Goal: Information Seeking & Learning: Learn about a topic

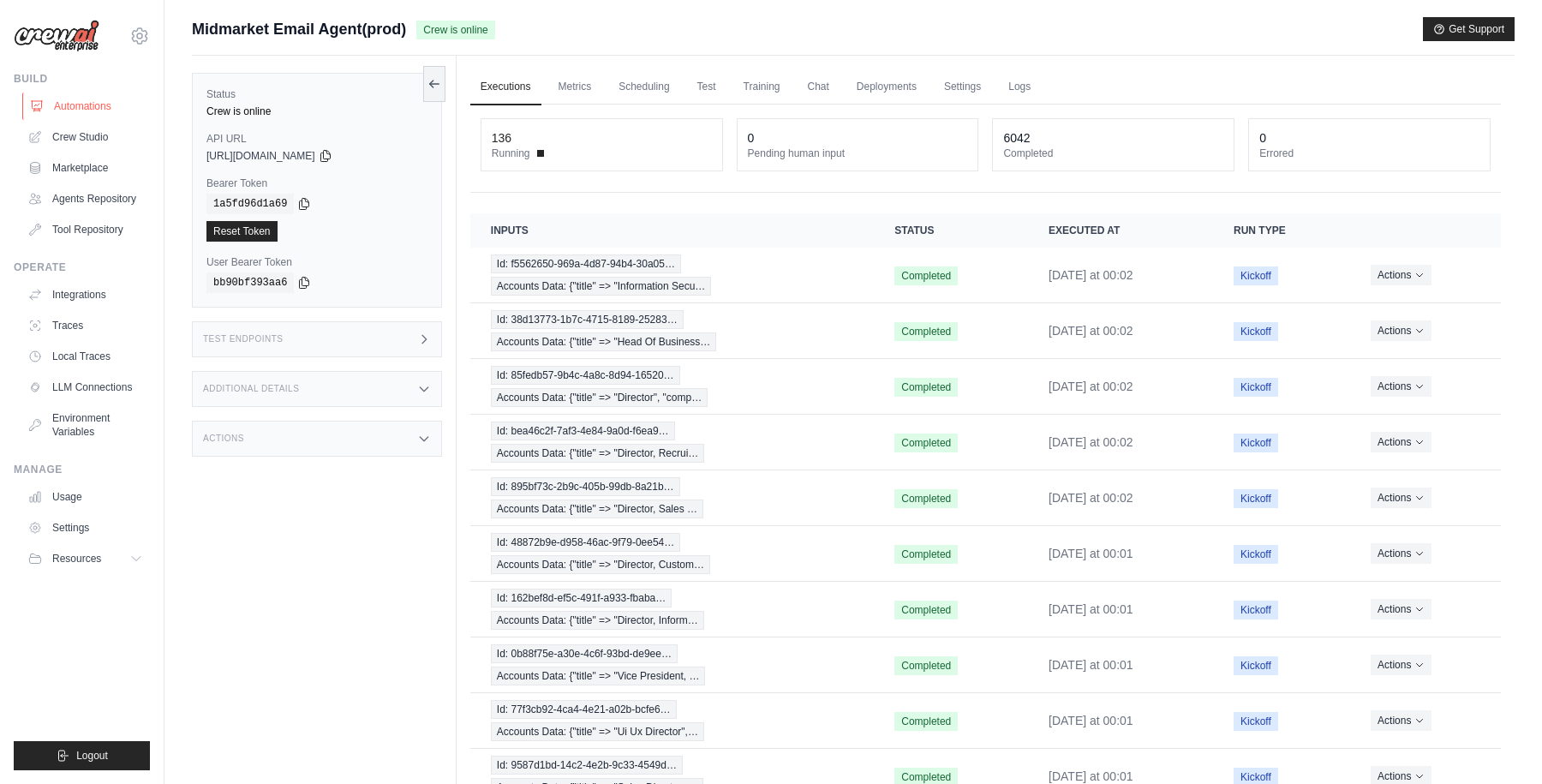
click at [95, 112] on link "Automations" at bounding box center [87, 105] width 129 height 27
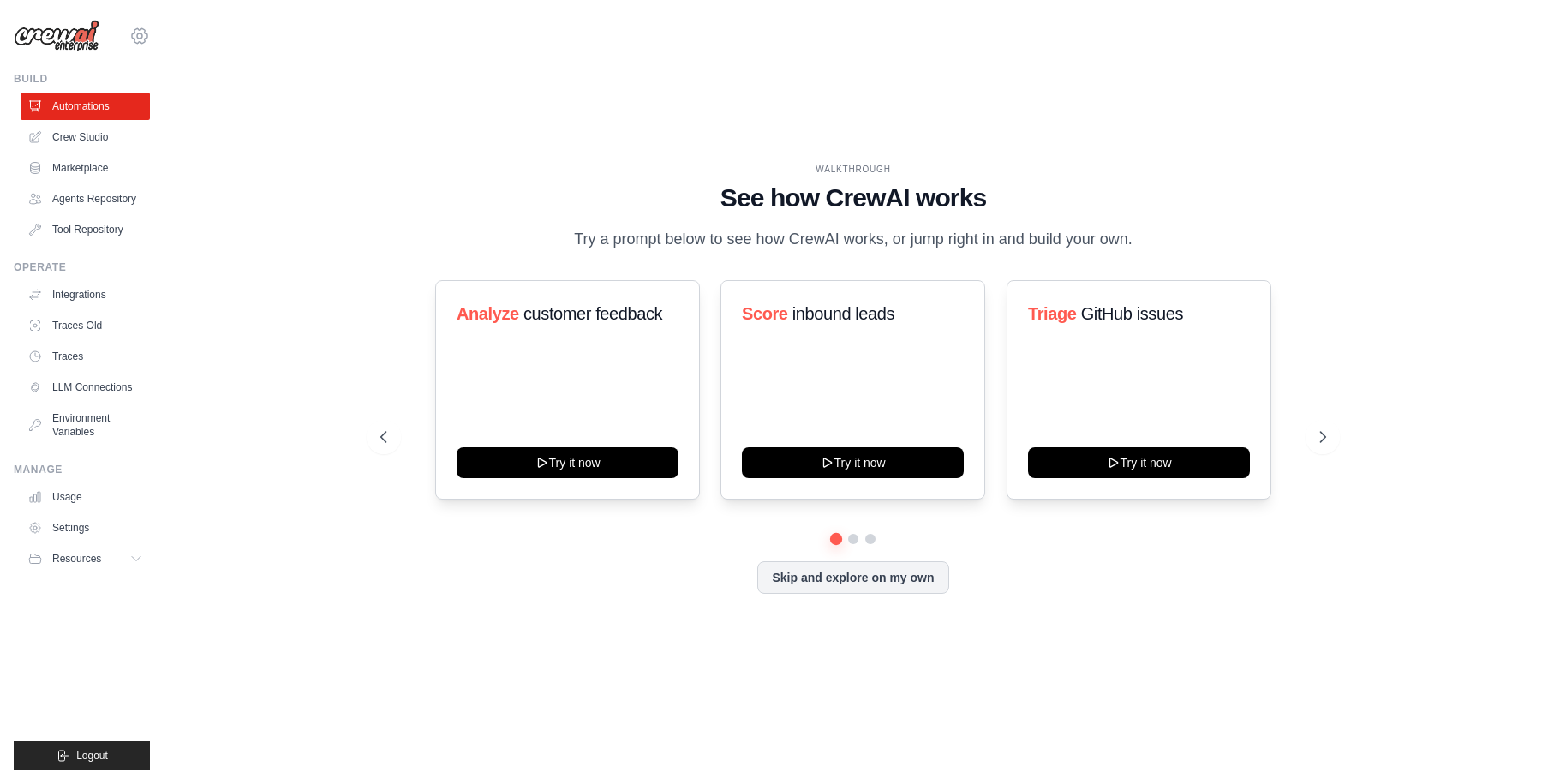
click at [145, 34] on icon at bounding box center [139, 36] width 21 height 21
click at [170, 112] on span "Docusign" at bounding box center [213, 106] width 135 height 17
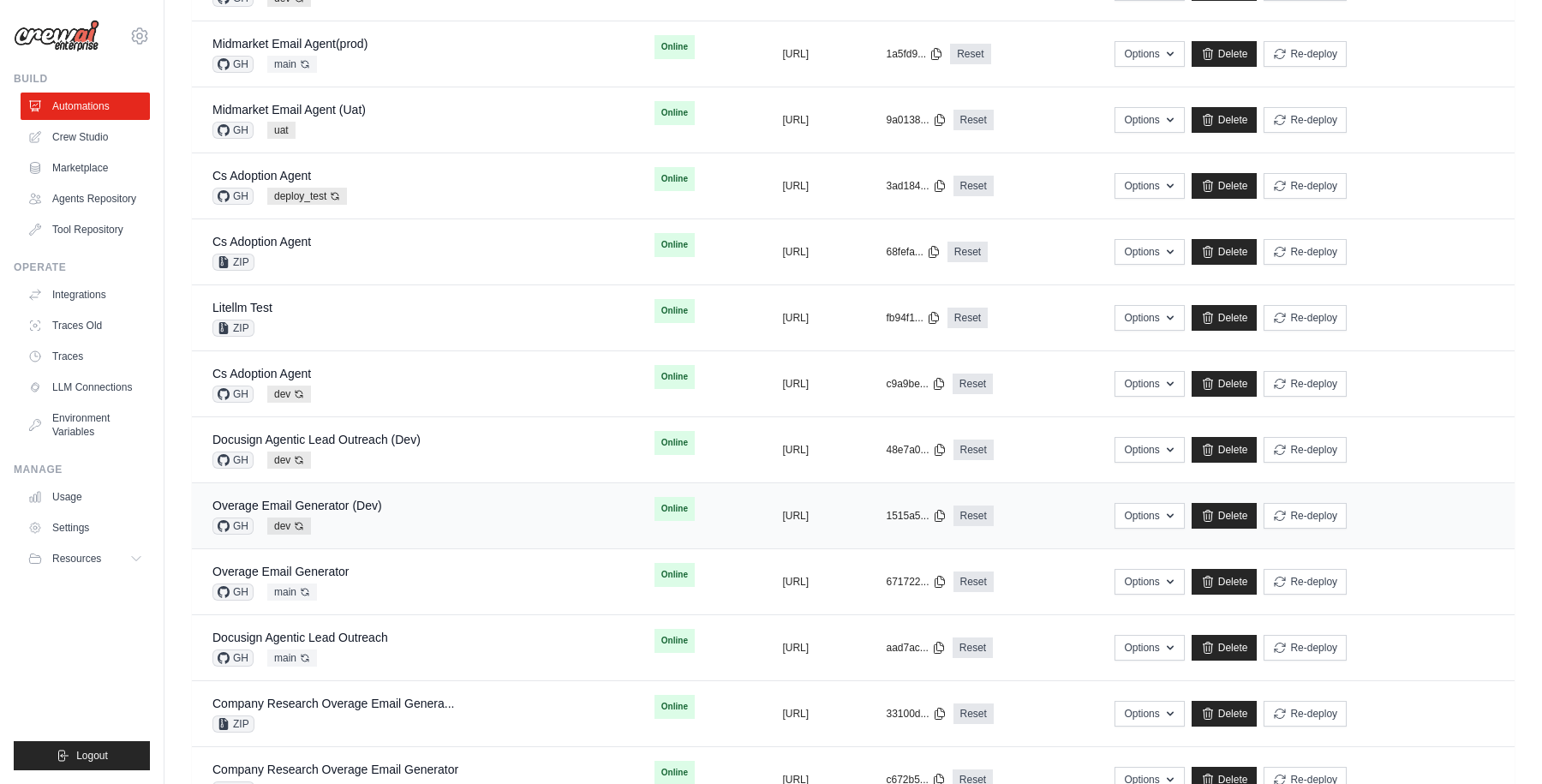
scroll to position [759, 0]
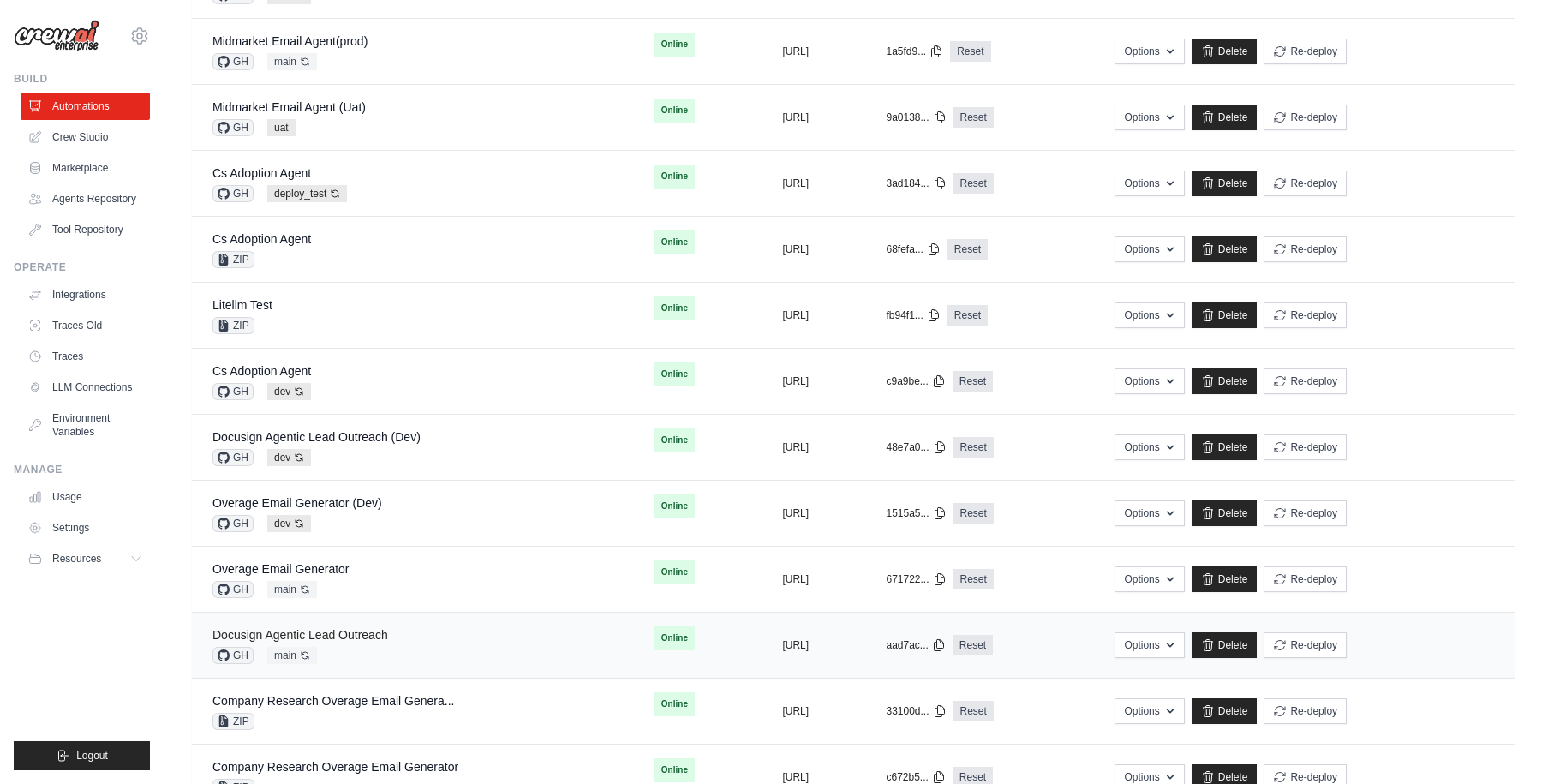
click at [358, 633] on link "Docusign Agentic Lead Outreach" at bounding box center [301, 635] width 176 height 14
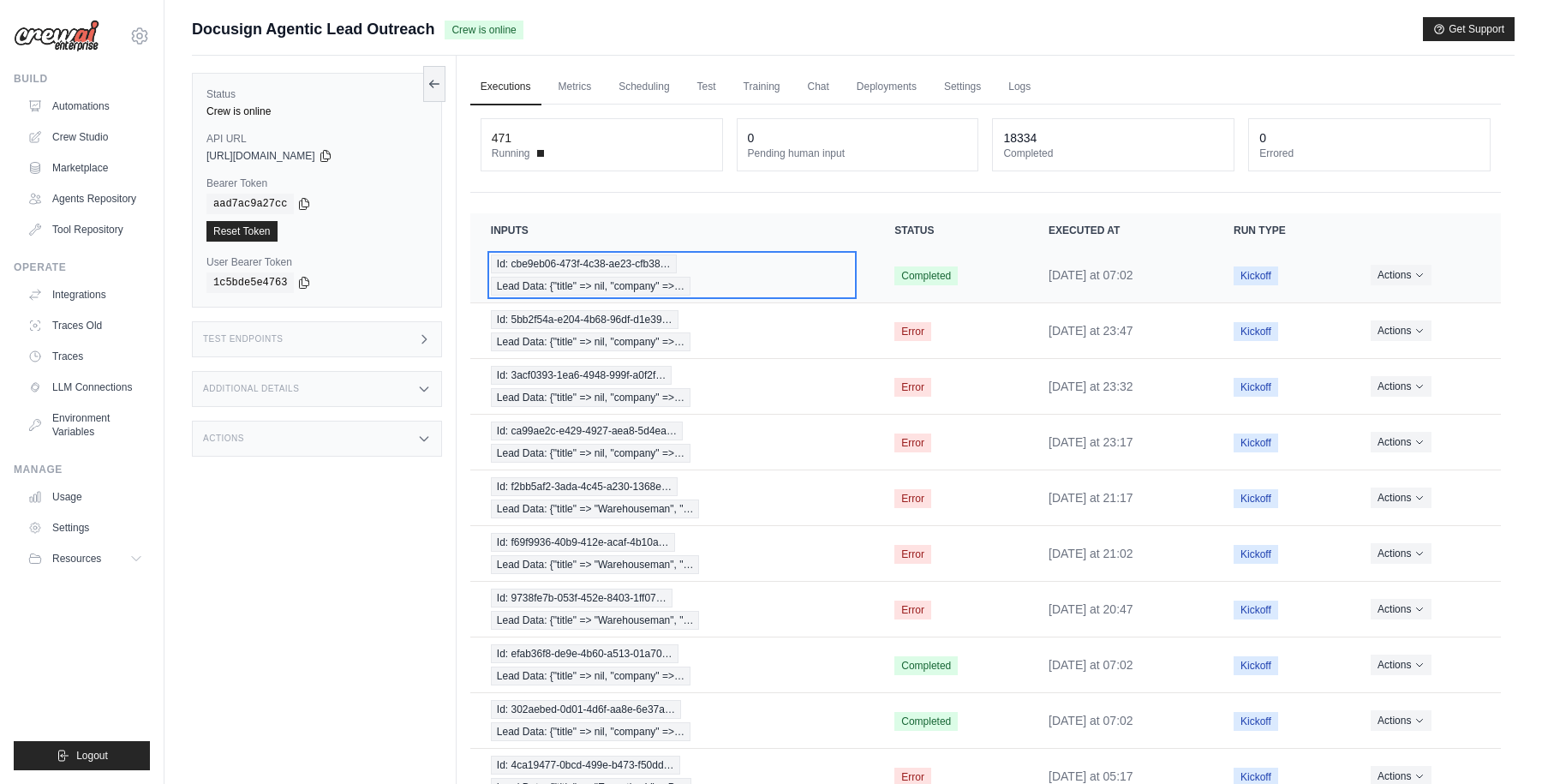
click at [786, 282] on div "Id: cbe9eb06-473f-4c38-ae23-cfb38… Lead Data: {"title" => nil, "company" =>…" at bounding box center [672, 274] width 362 height 41
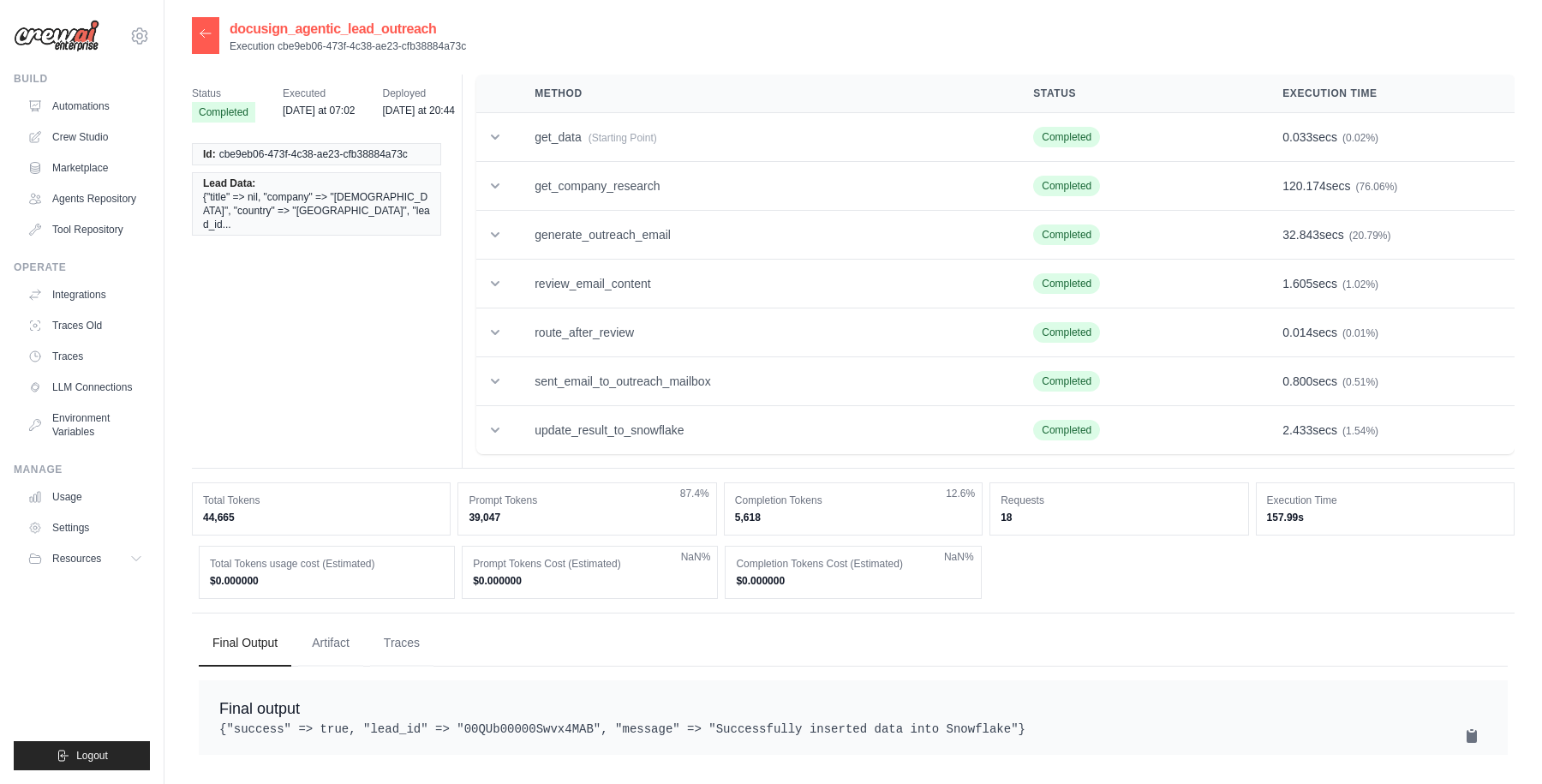
click at [213, 33] on div at bounding box center [205, 36] width 27 height 37
click at [201, 33] on icon at bounding box center [206, 32] width 10 height 8
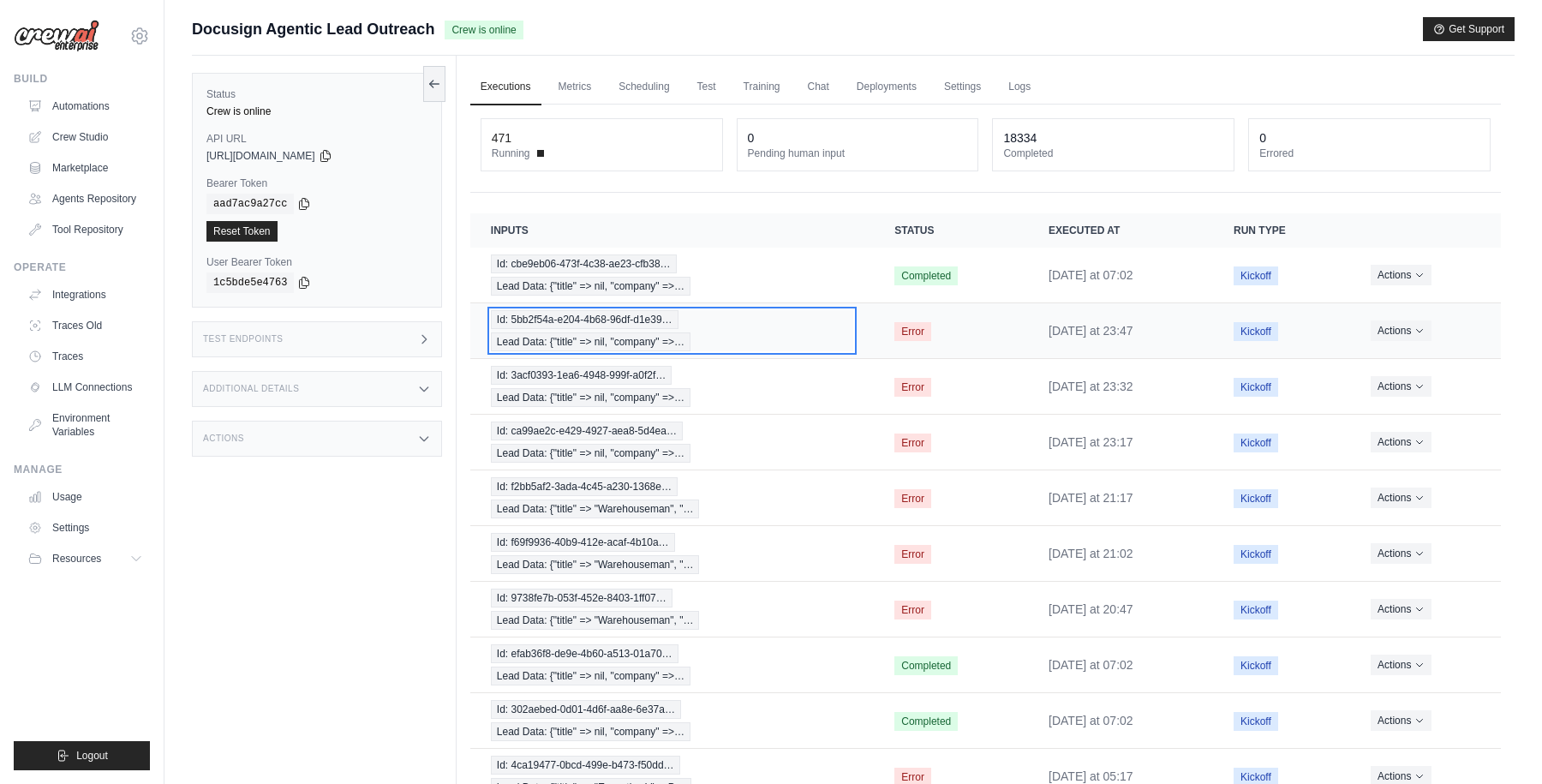
click at [789, 321] on div "Id: 5bb2f54a-e204-4b68-96df-d1e39… Lead Data: {"title" => nil, "company" =>…" at bounding box center [672, 330] width 362 height 41
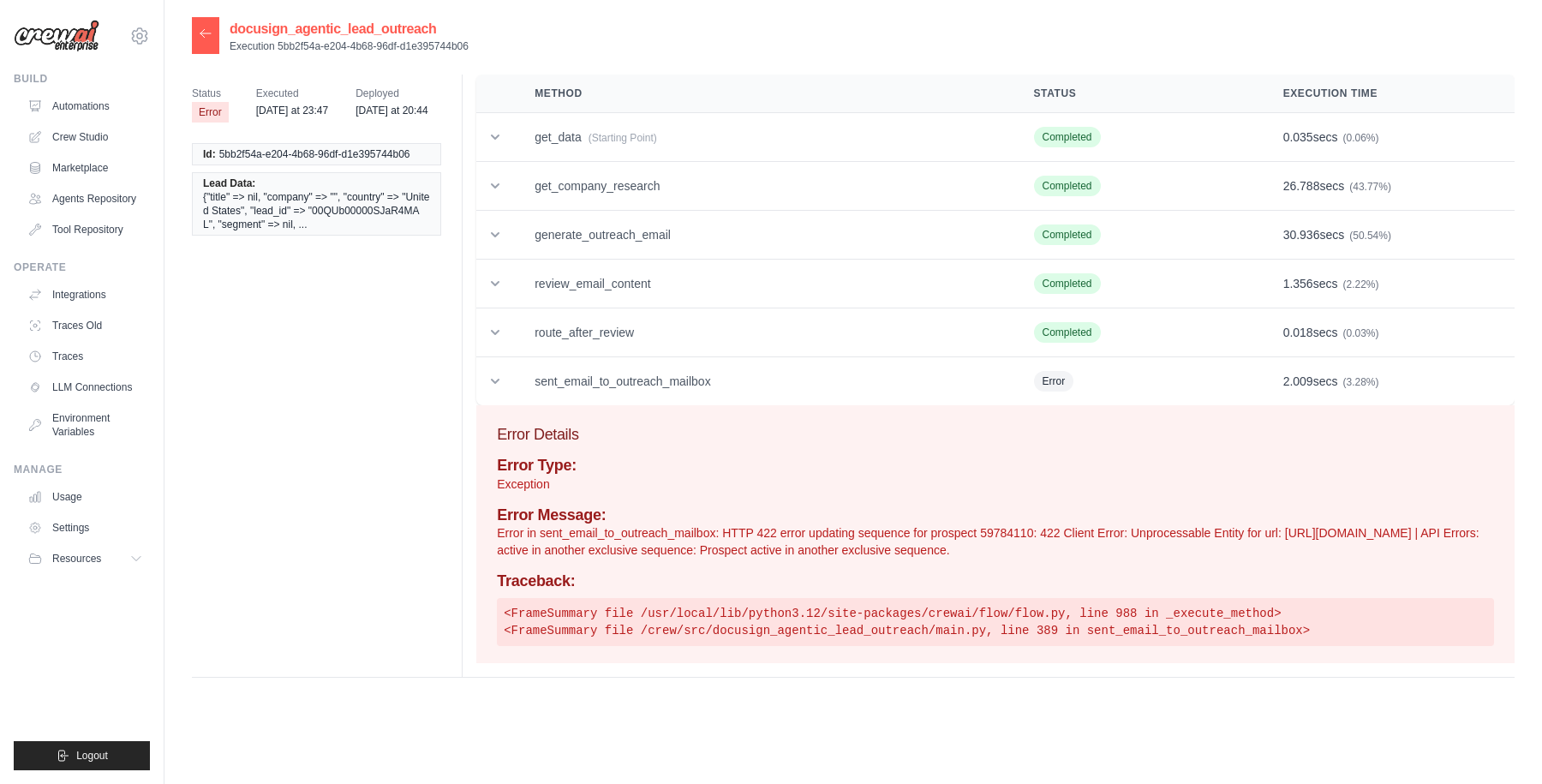
click at [206, 35] on icon at bounding box center [206, 33] width 14 height 14
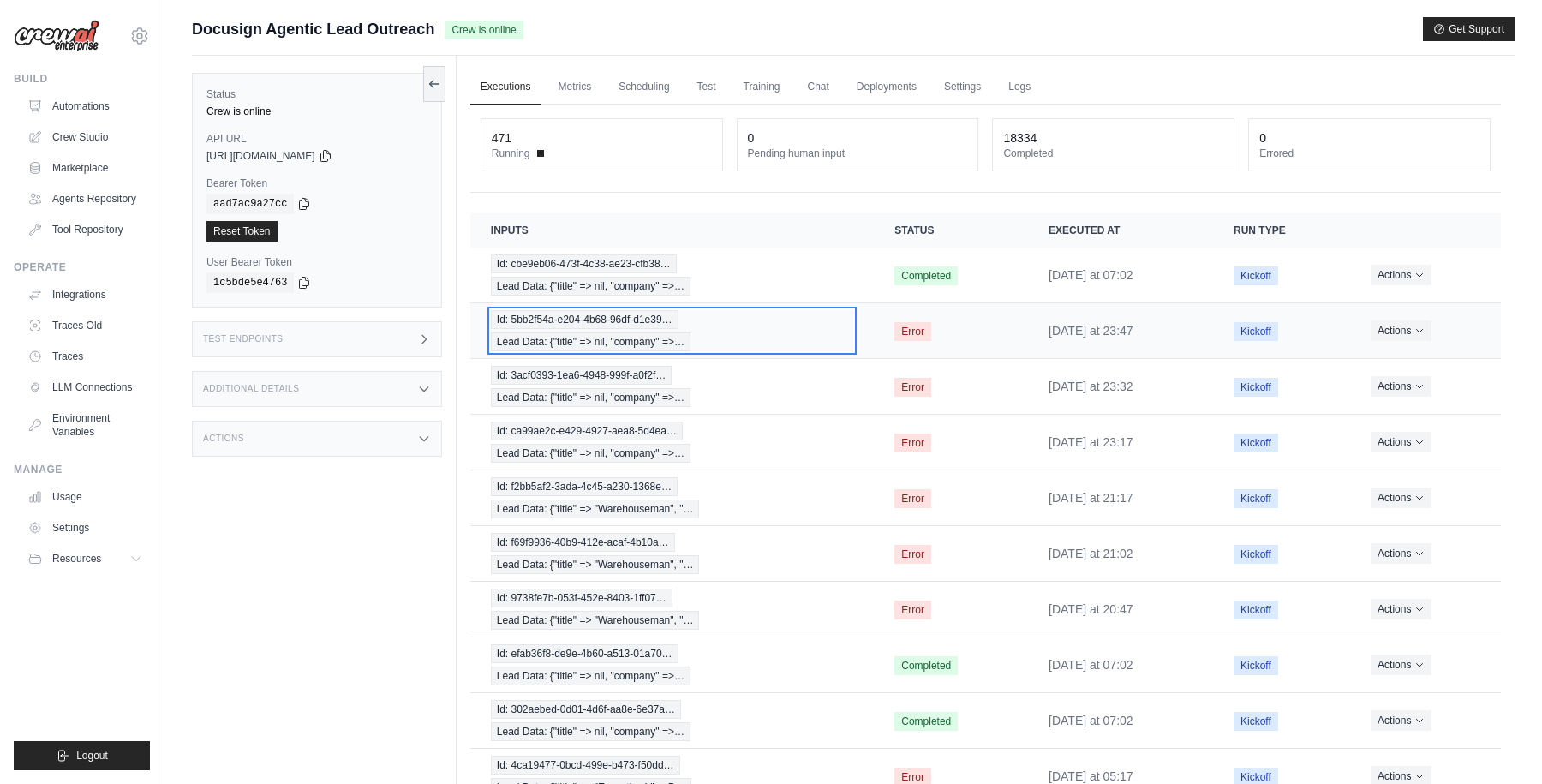
click at [741, 322] on div "Id: 5bb2f54a-e204-4b68-96df-d1e39… Lead Data: {"title" => nil, "company" =>…" at bounding box center [672, 330] width 362 height 41
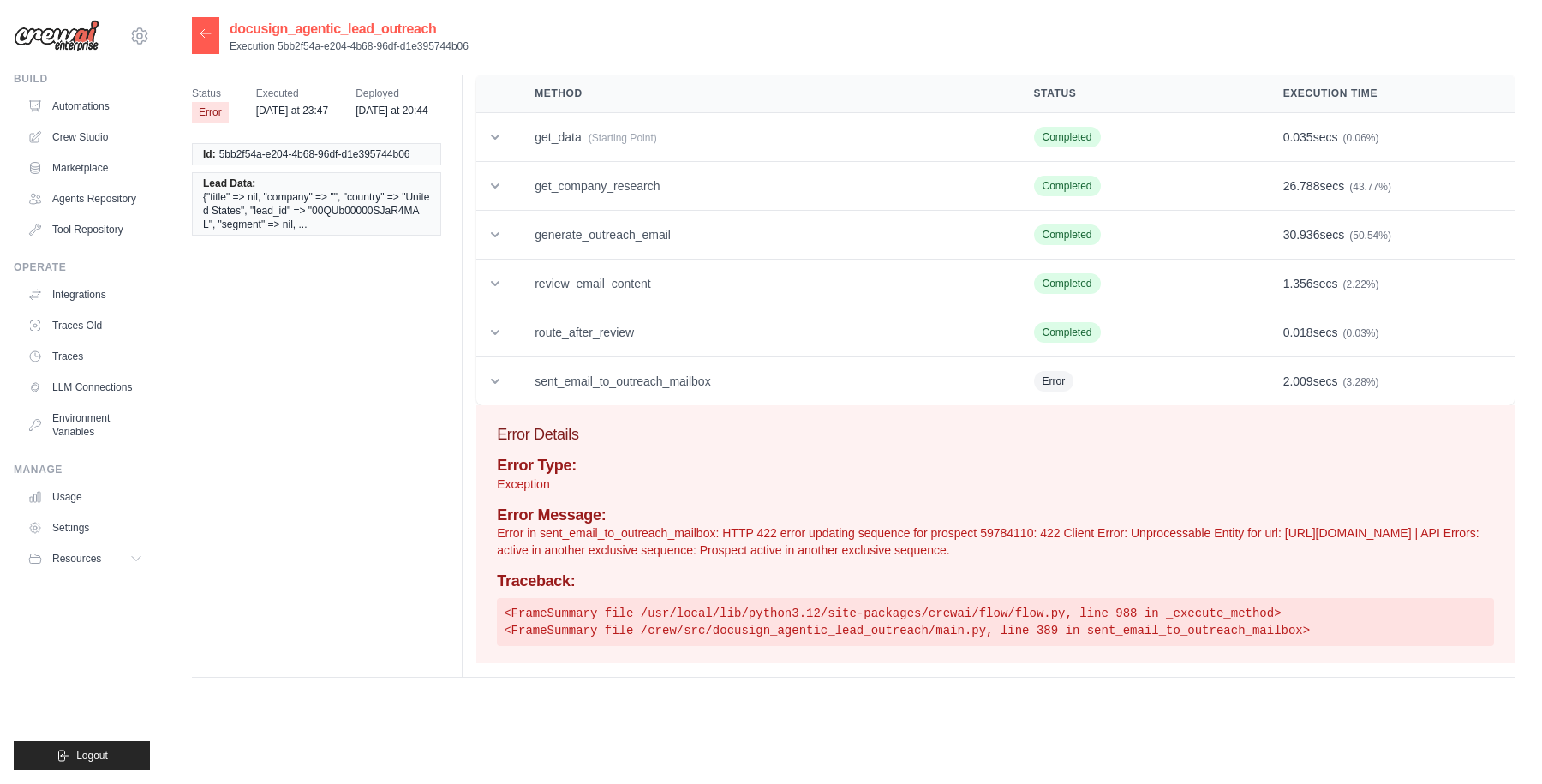
click at [207, 35] on icon at bounding box center [206, 33] width 14 height 14
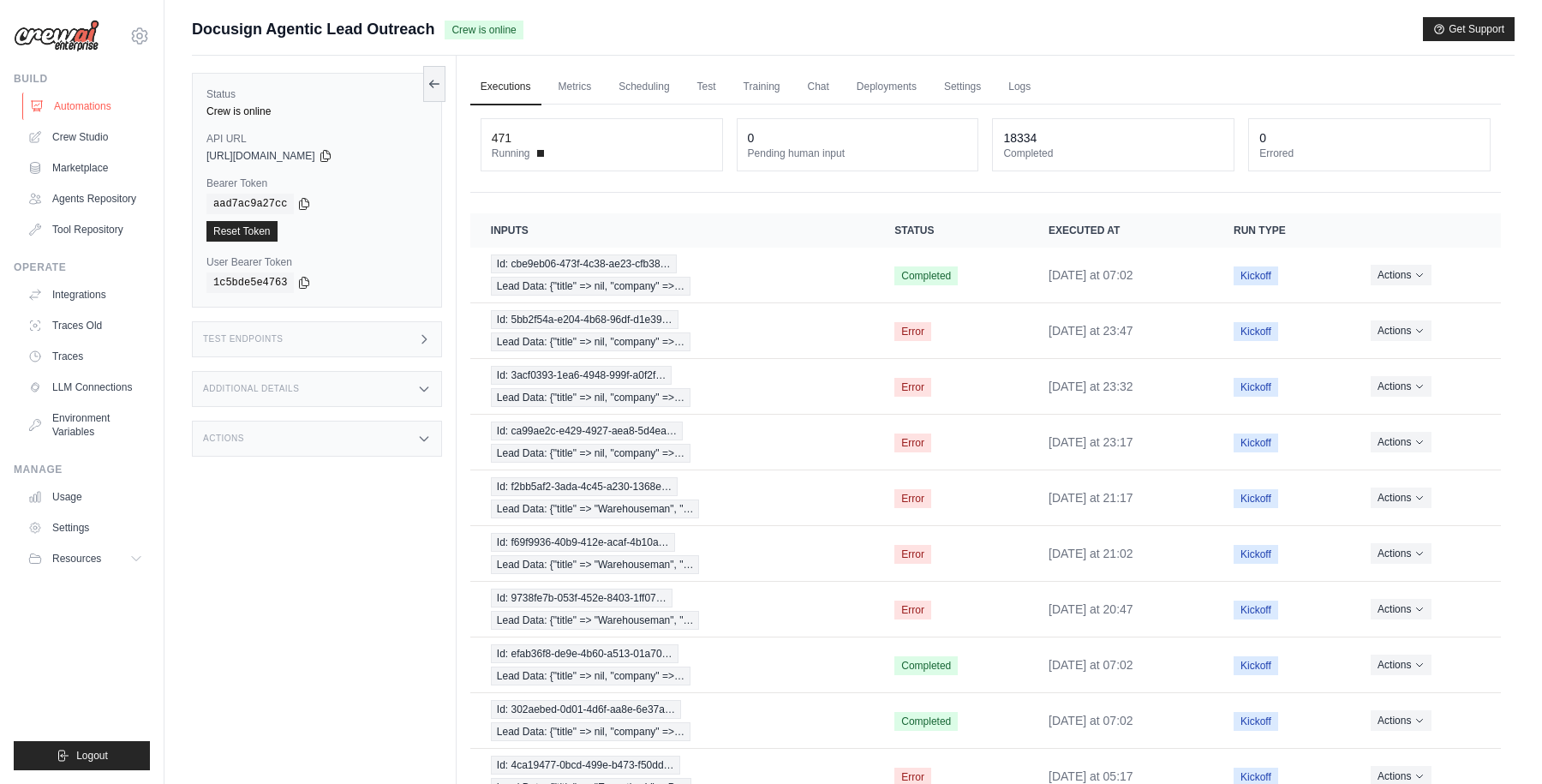
click at [102, 106] on link "Automations" at bounding box center [87, 105] width 129 height 27
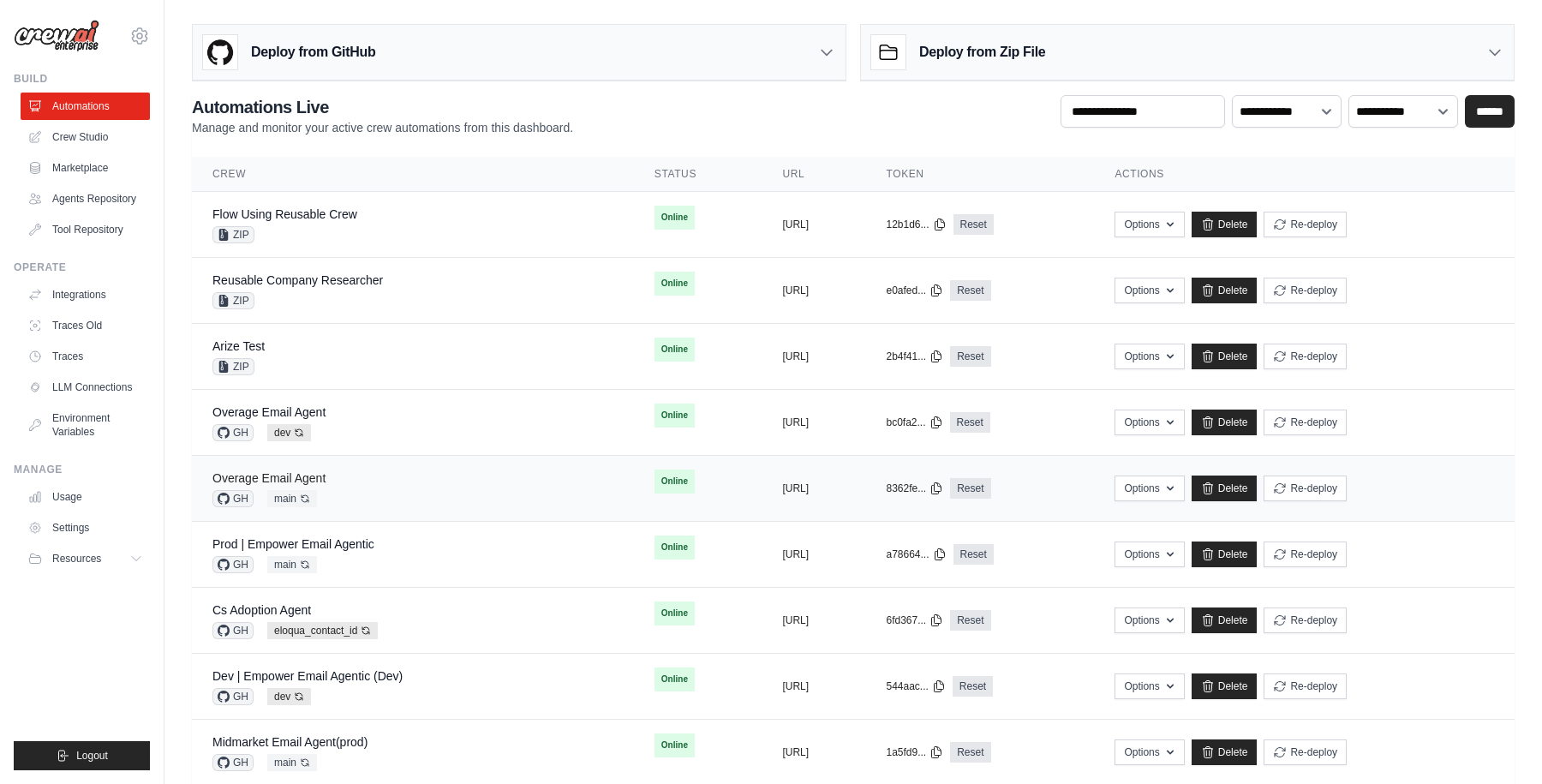
click at [296, 478] on link "Overage Email Agent" at bounding box center [269, 478] width 113 height 14
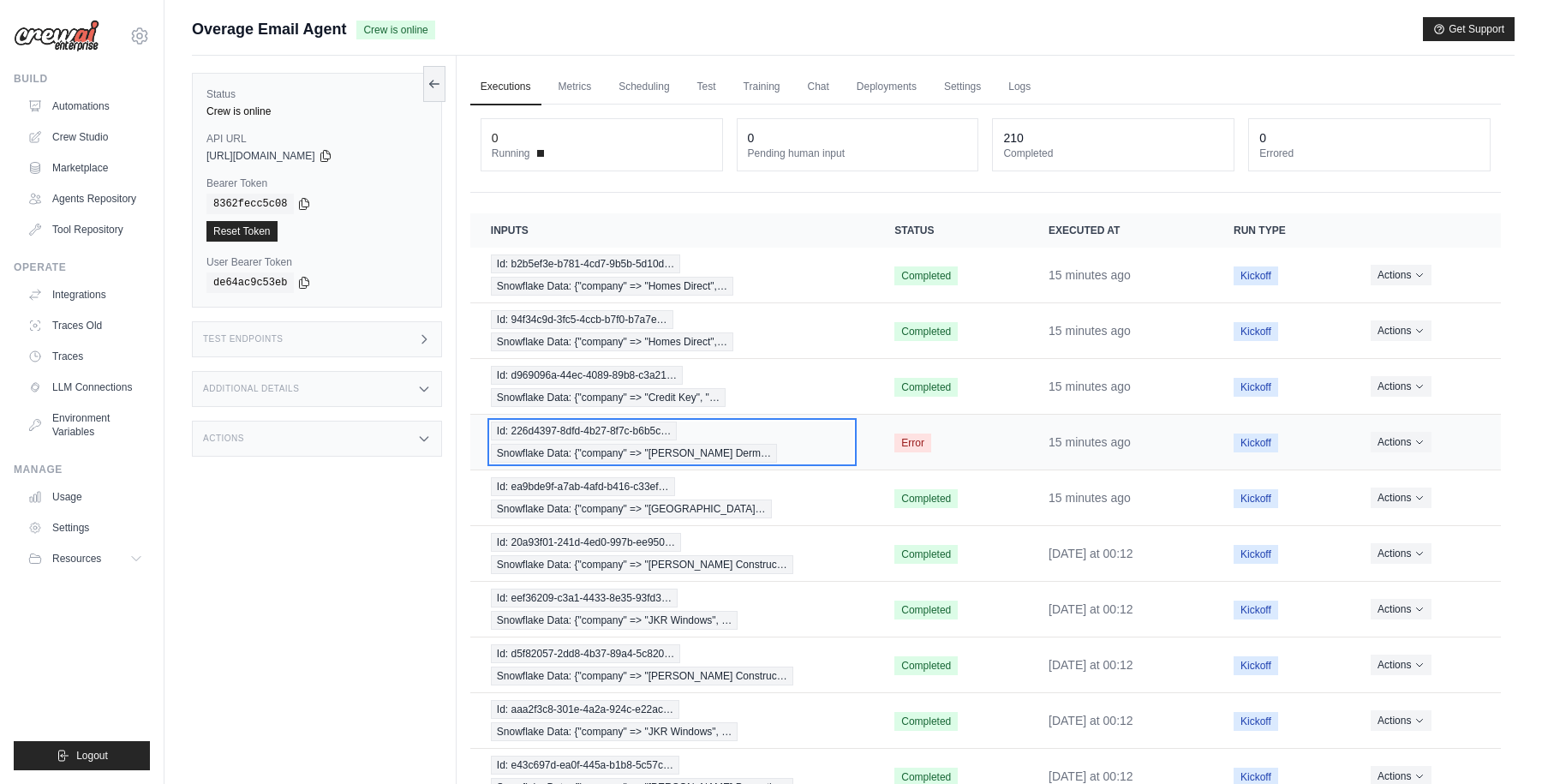
click at [842, 449] on div "Id: 226d4397-8dfd-4b27-8f7c-b6b5c… Snowflake Data: {"company" => "Schweiger Der…" at bounding box center [672, 442] width 362 height 41
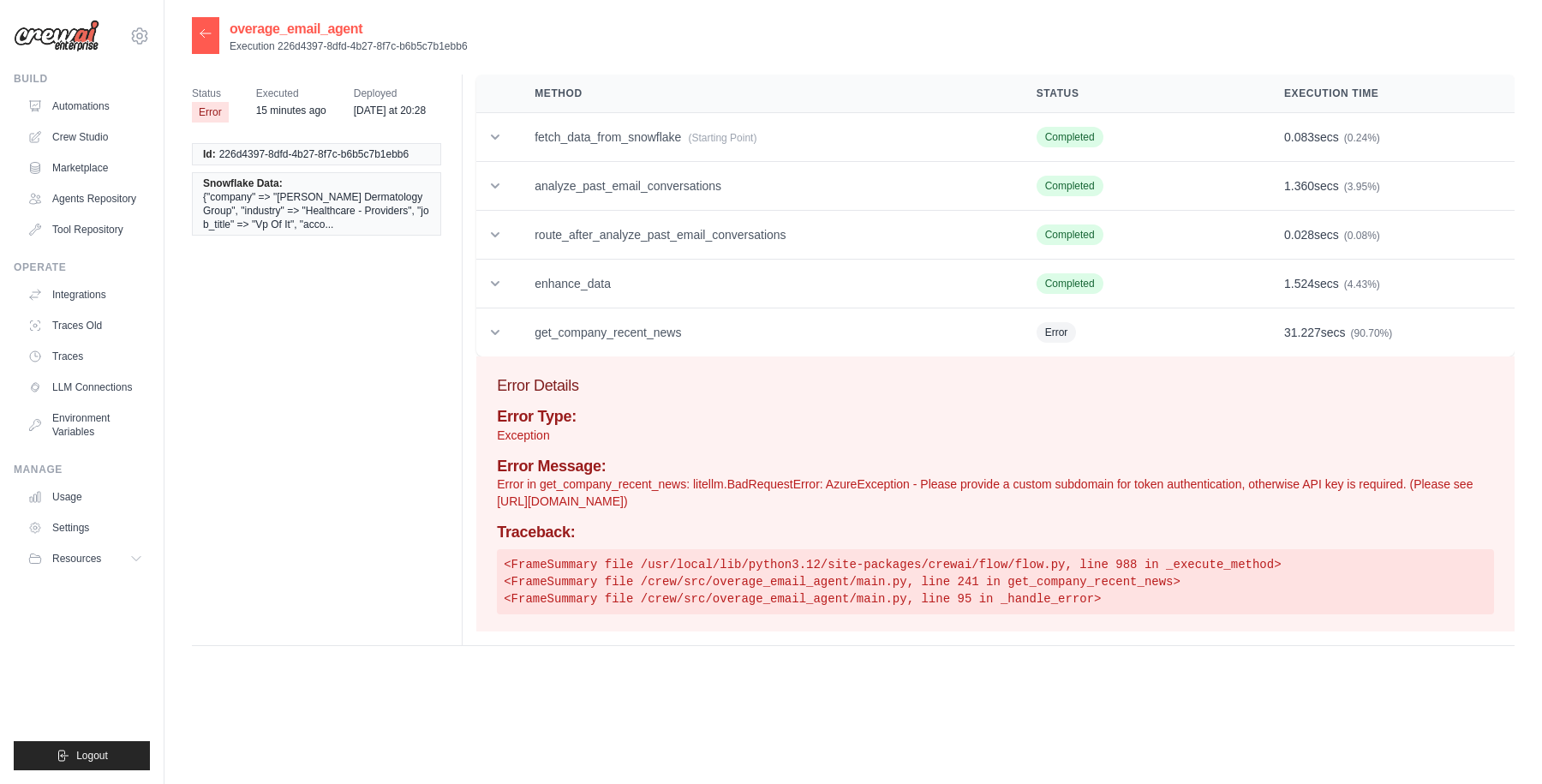
click at [208, 35] on icon at bounding box center [206, 33] width 14 height 14
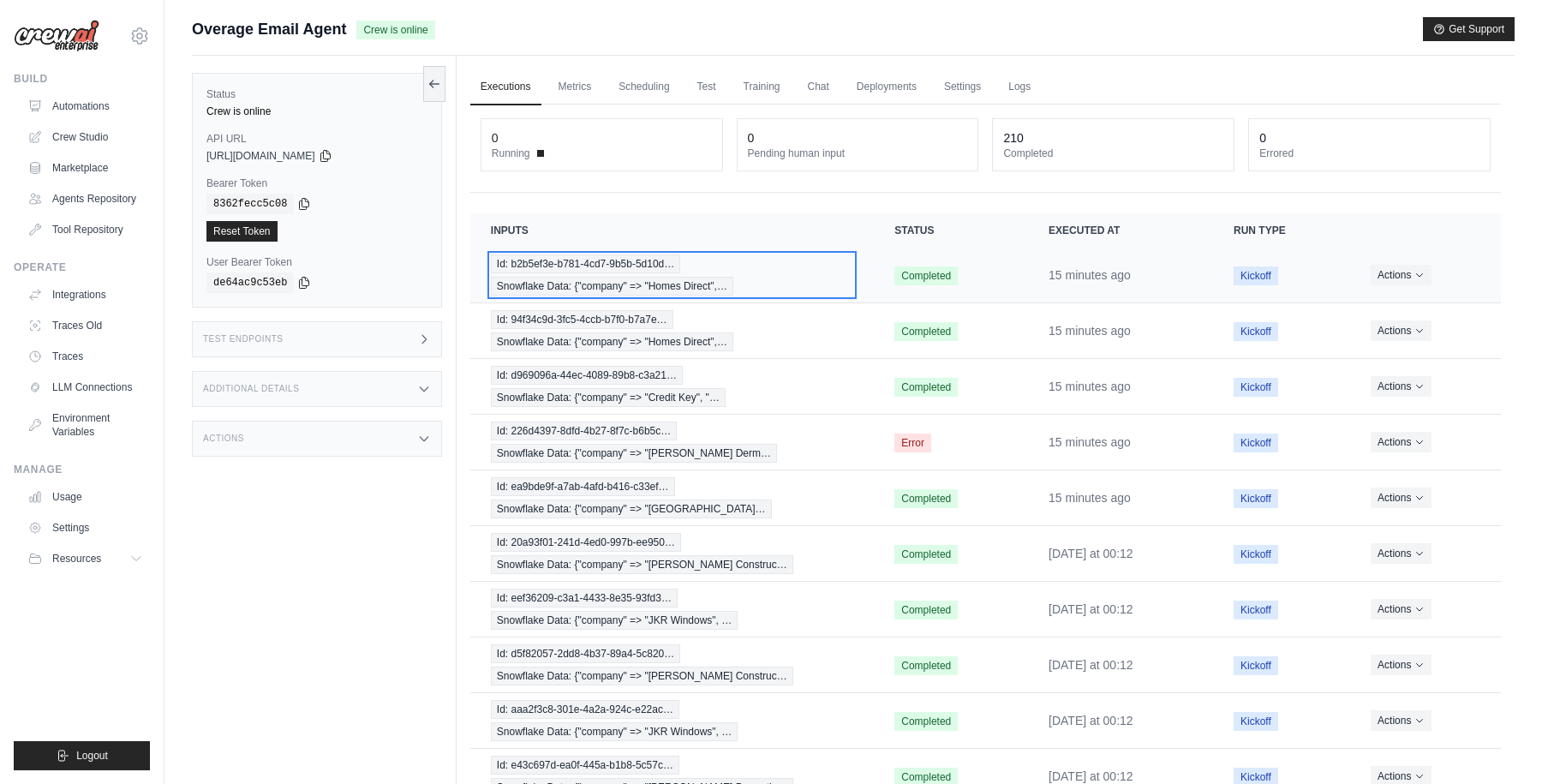
click at [784, 267] on div "Id: b2b5ef3e-b781-4cd7-9b5b-5d10d… Snowflake Data: {"company" => "Homes Direct"…" at bounding box center [672, 274] width 362 height 41
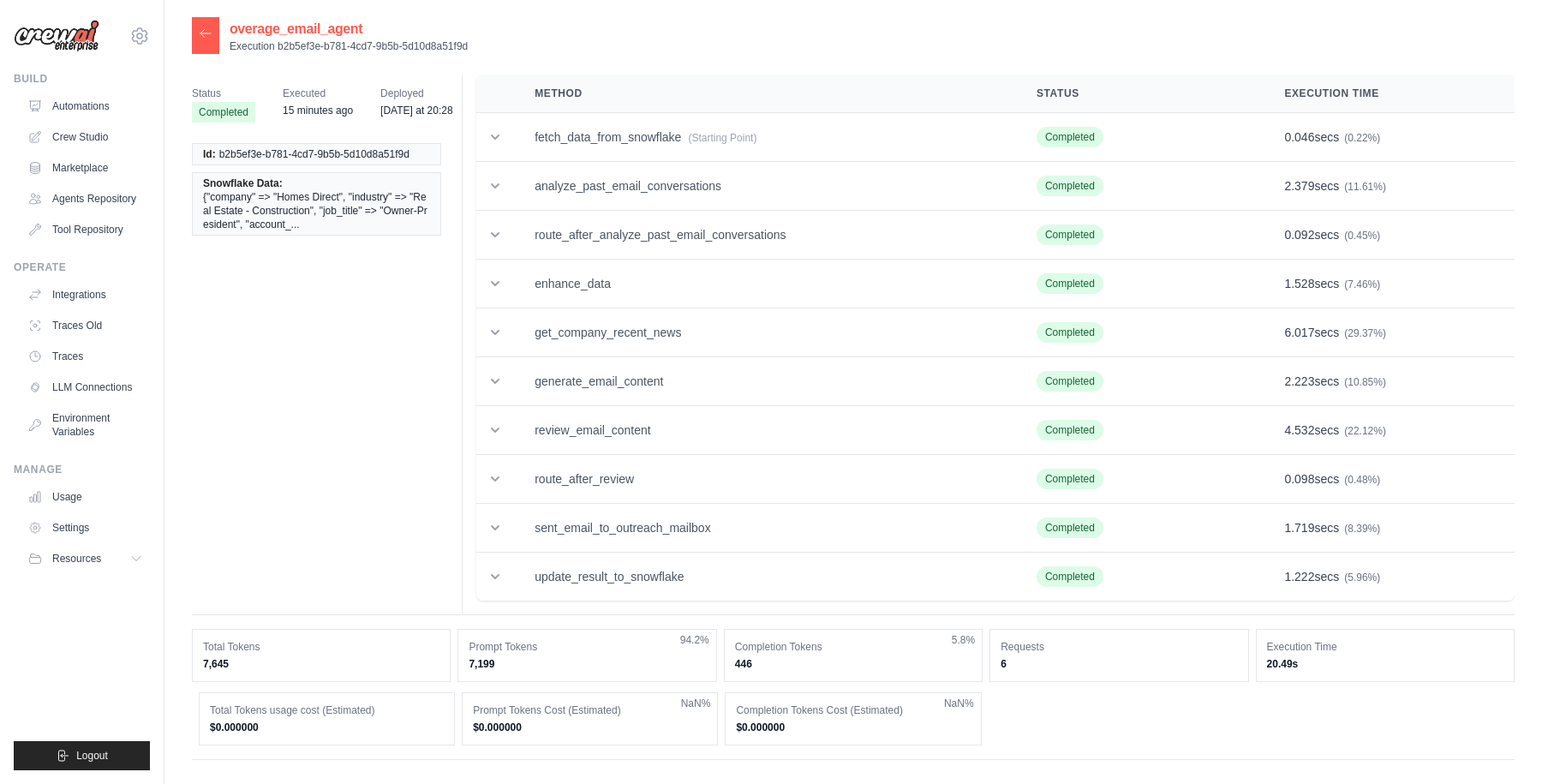
click at [204, 36] on icon at bounding box center [206, 33] width 14 height 14
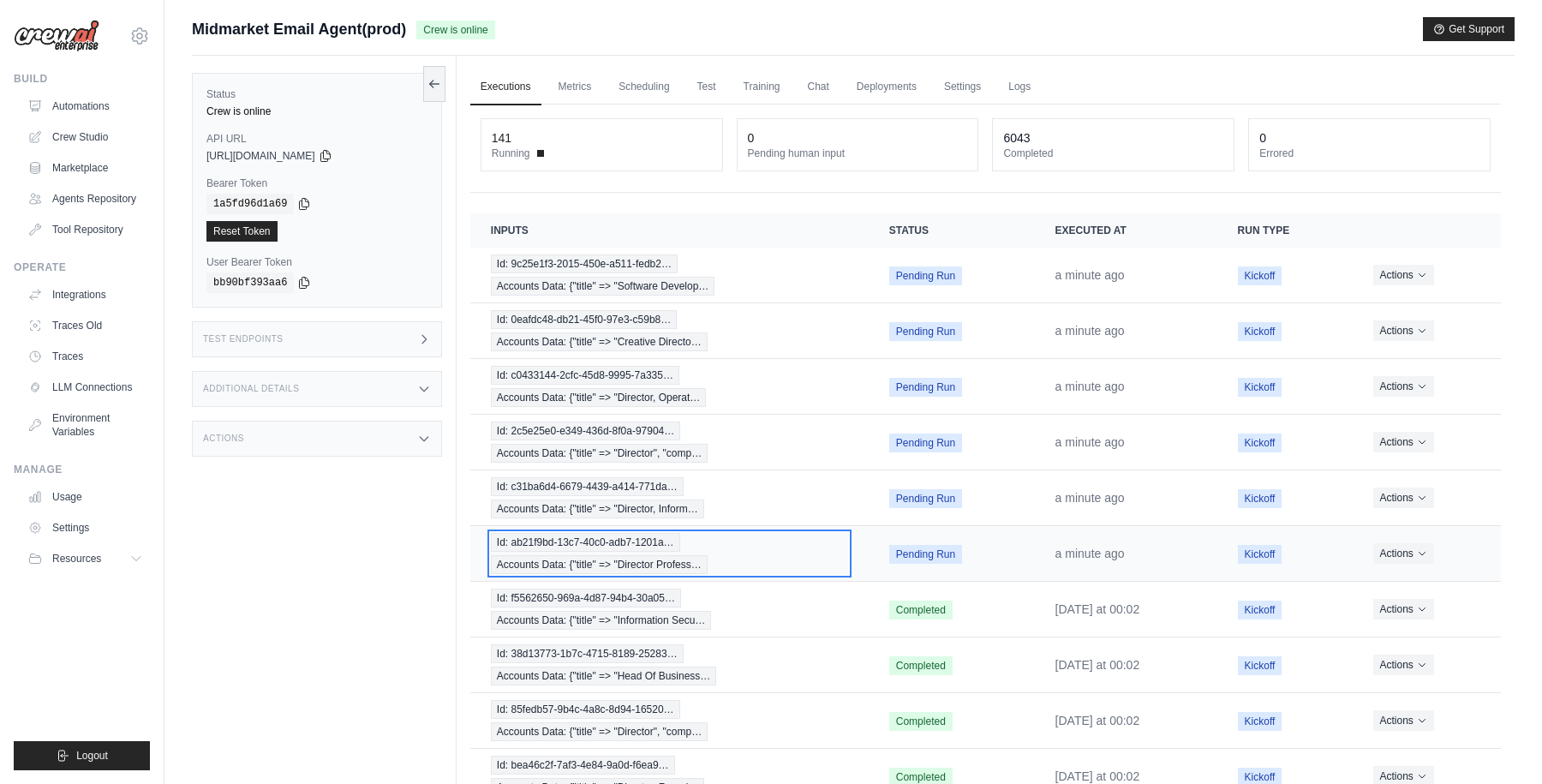
click at [766, 547] on div "Id: ab21f9bd-13c7-40c0-adb7-1201a… Accounts Data: {"title" => "Director Profess…" at bounding box center [669, 553] width 357 height 41
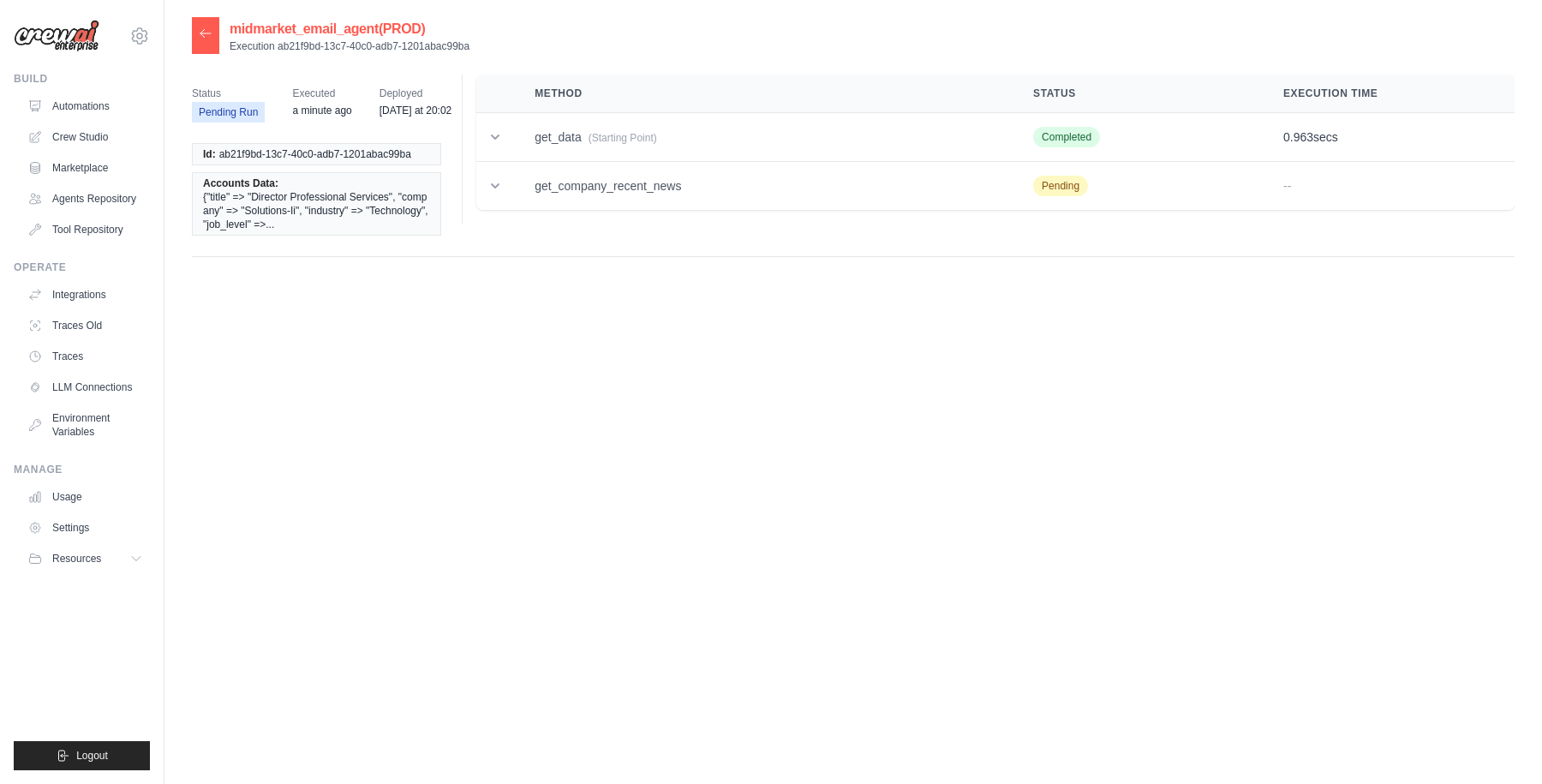
click at [202, 31] on icon at bounding box center [206, 33] width 14 height 14
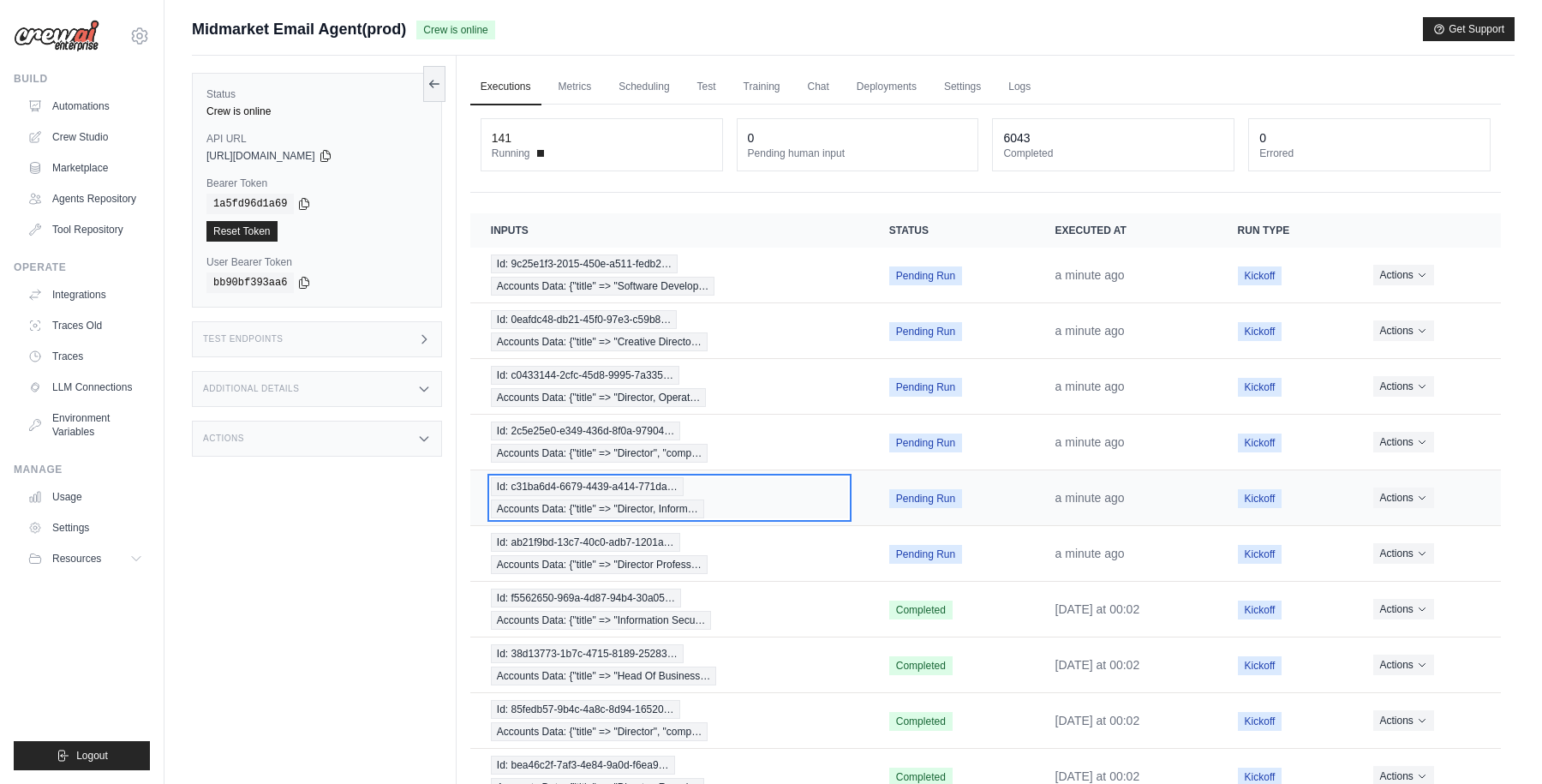
click at [781, 501] on div "Id: c31ba6d4-6679-4439-a414-771da… Accounts Data: {"title" => "Director, Inform…" at bounding box center [669, 497] width 357 height 41
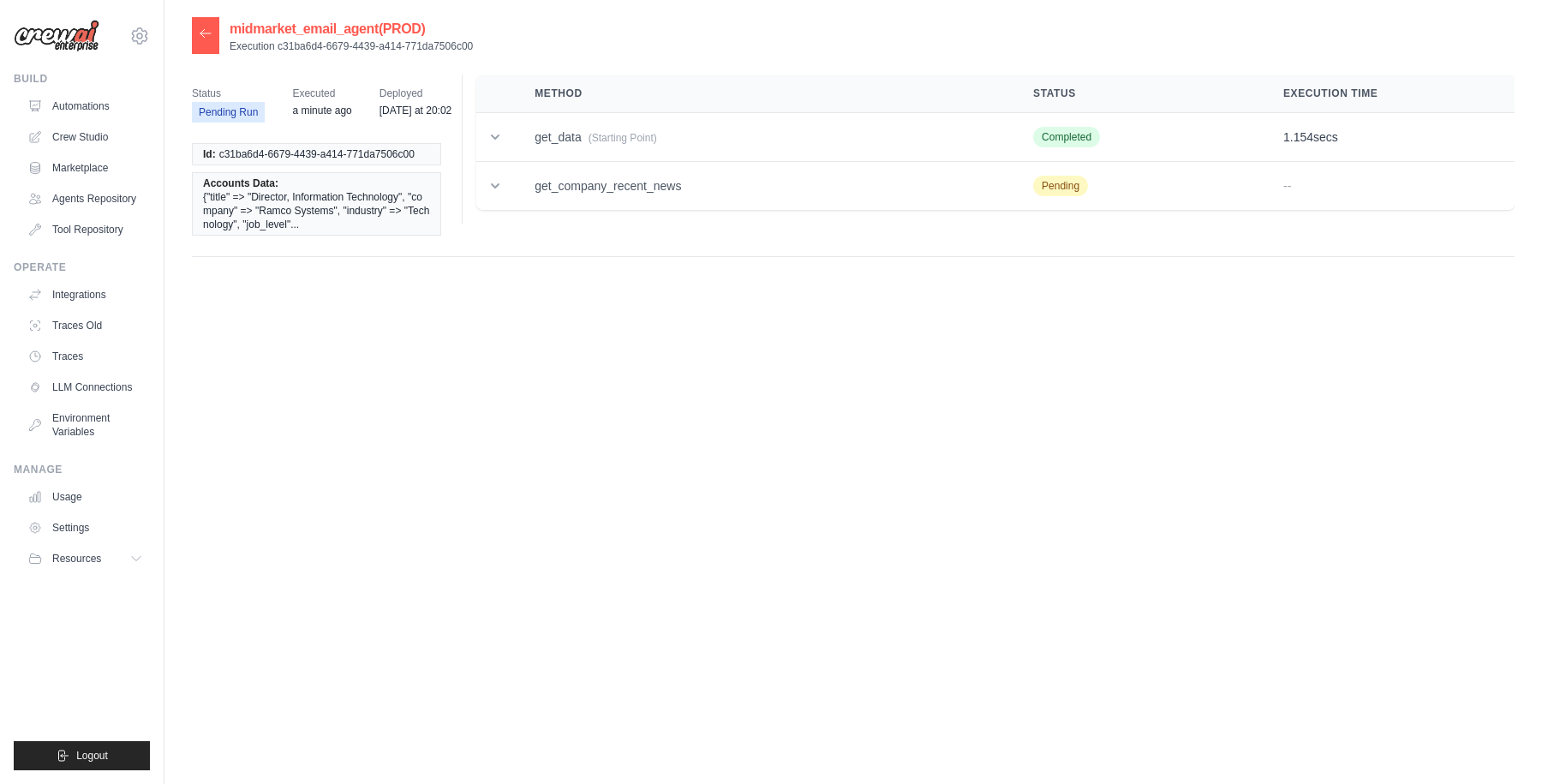
click at [204, 36] on icon at bounding box center [206, 33] width 14 height 14
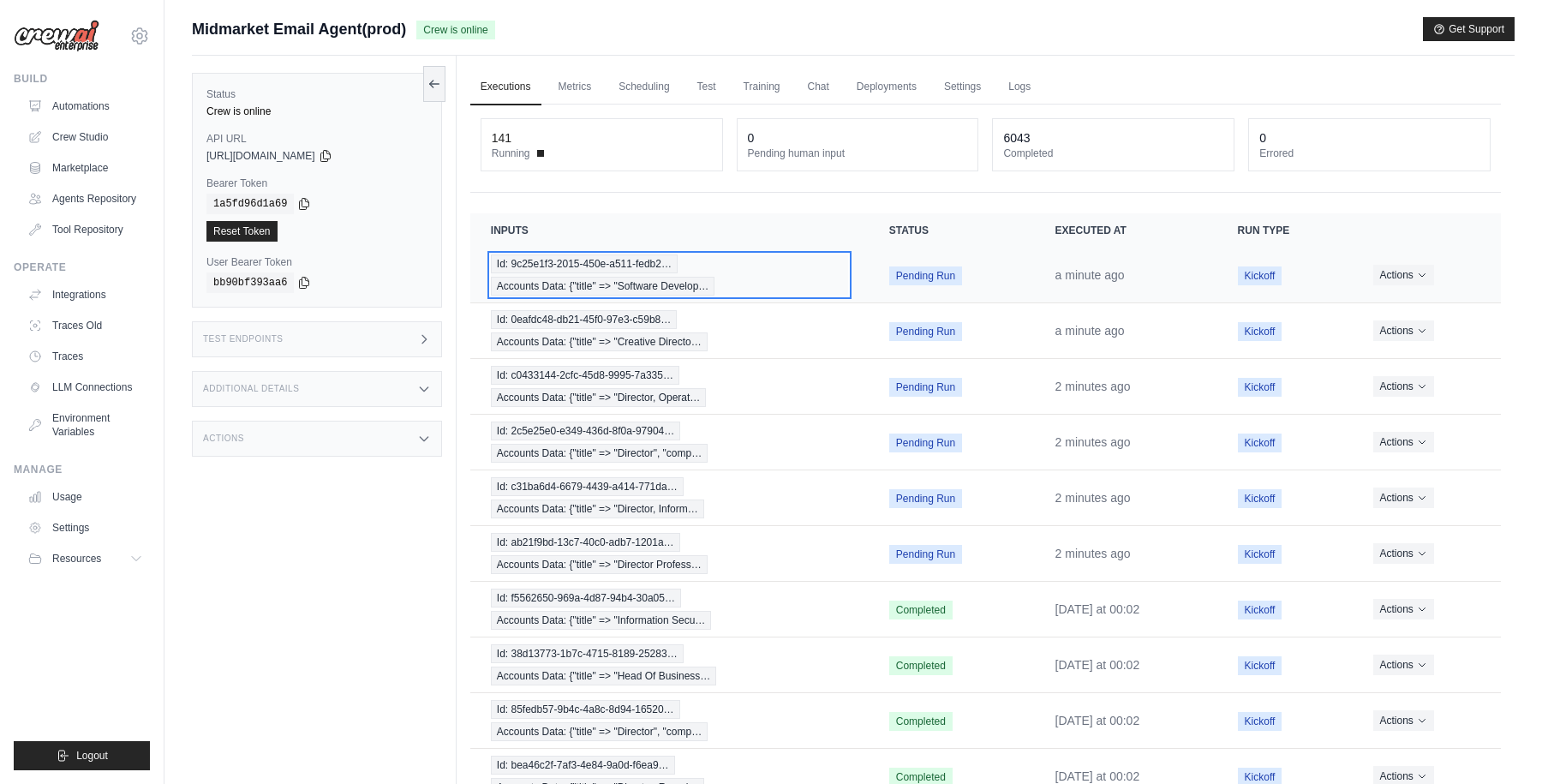
click at [835, 287] on div "Id: 9c25e1f3-2015-450e-a511-fedb2… Accounts Data: {"title" => "Software Develop…" at bounding box center [669, 274] width 357 height 41
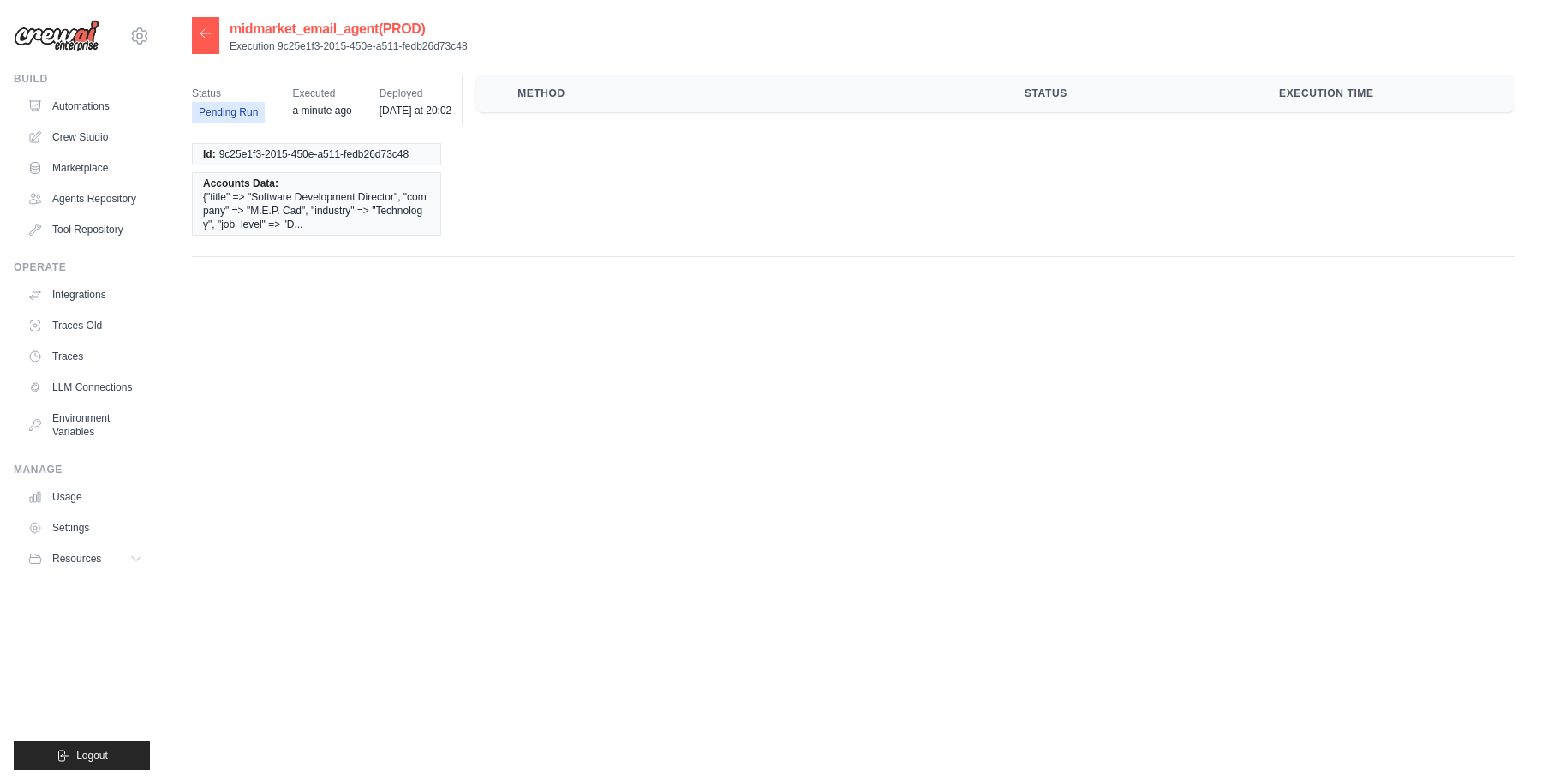
click at [209, 30] on icon at bounding box center [206, 33] width 14 height 14
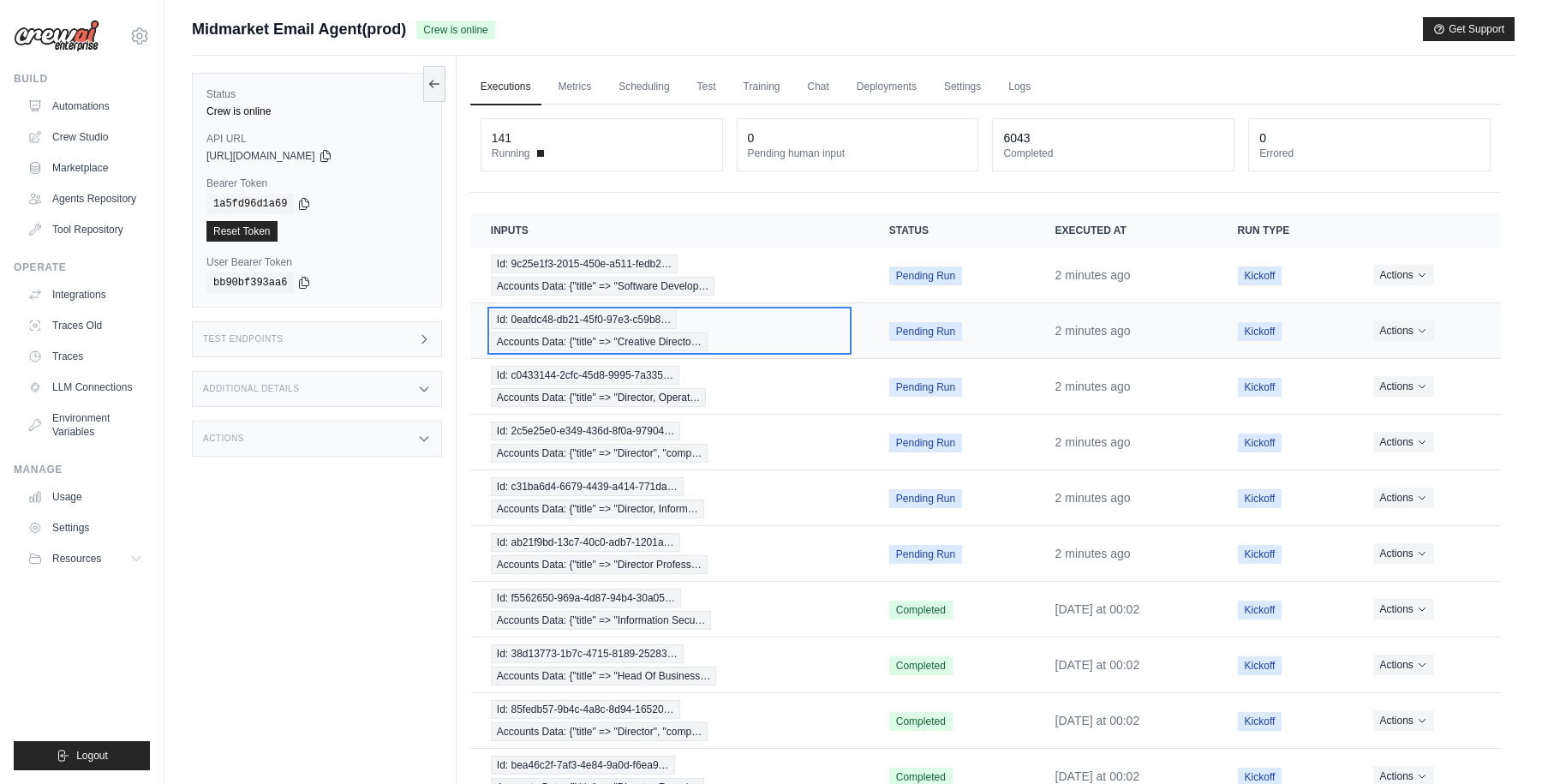
click at [772, 337] on div "Id: 0eafdc48-db21-45f0-97e3-c59b8… Accounts Data: {"title" => "Creative Directo…" at bounding box center [669, 330] width 357 height 41
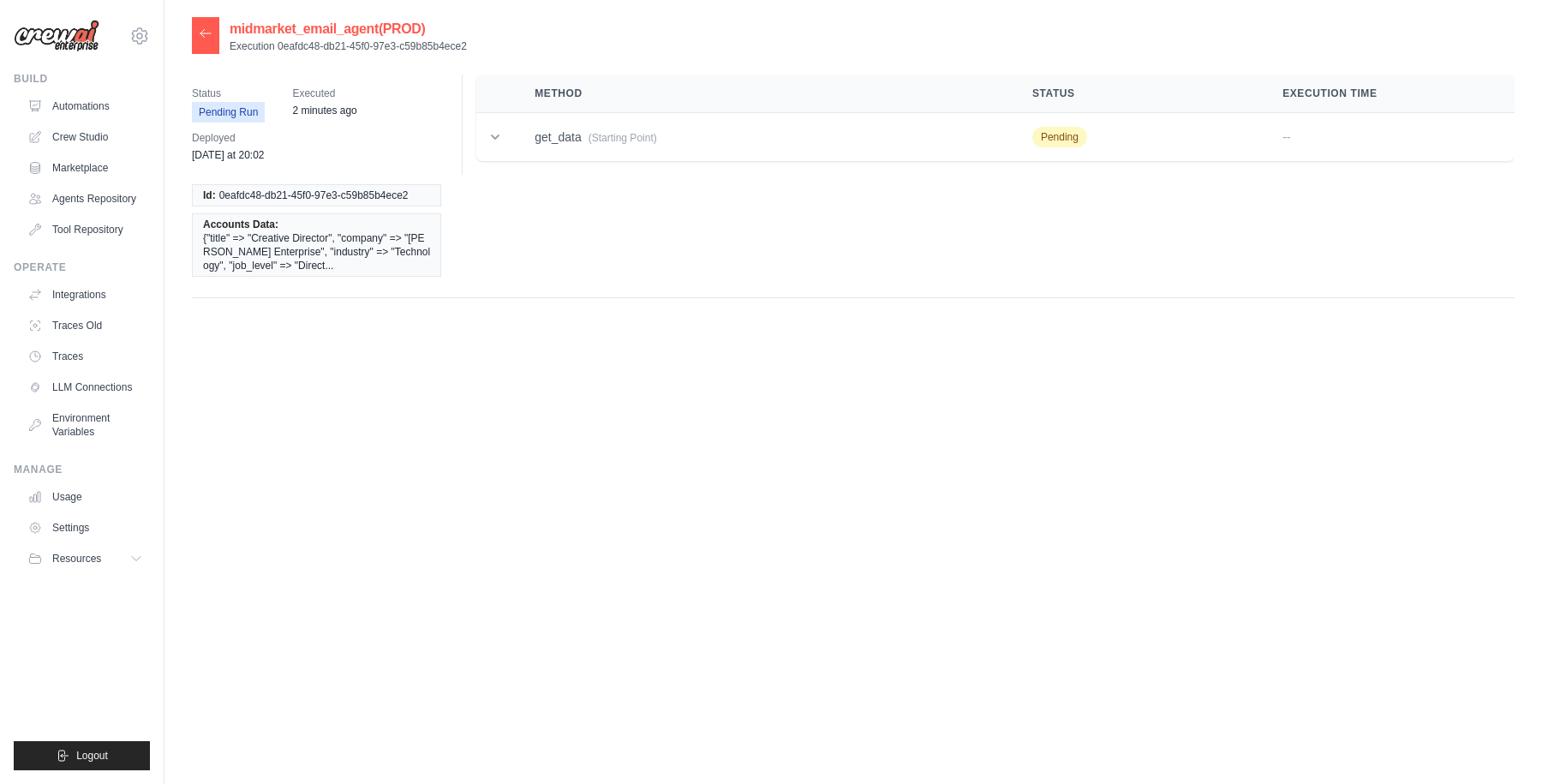
click at [200, 36] on icon at bounding box center [206, 33] width 14 height 14
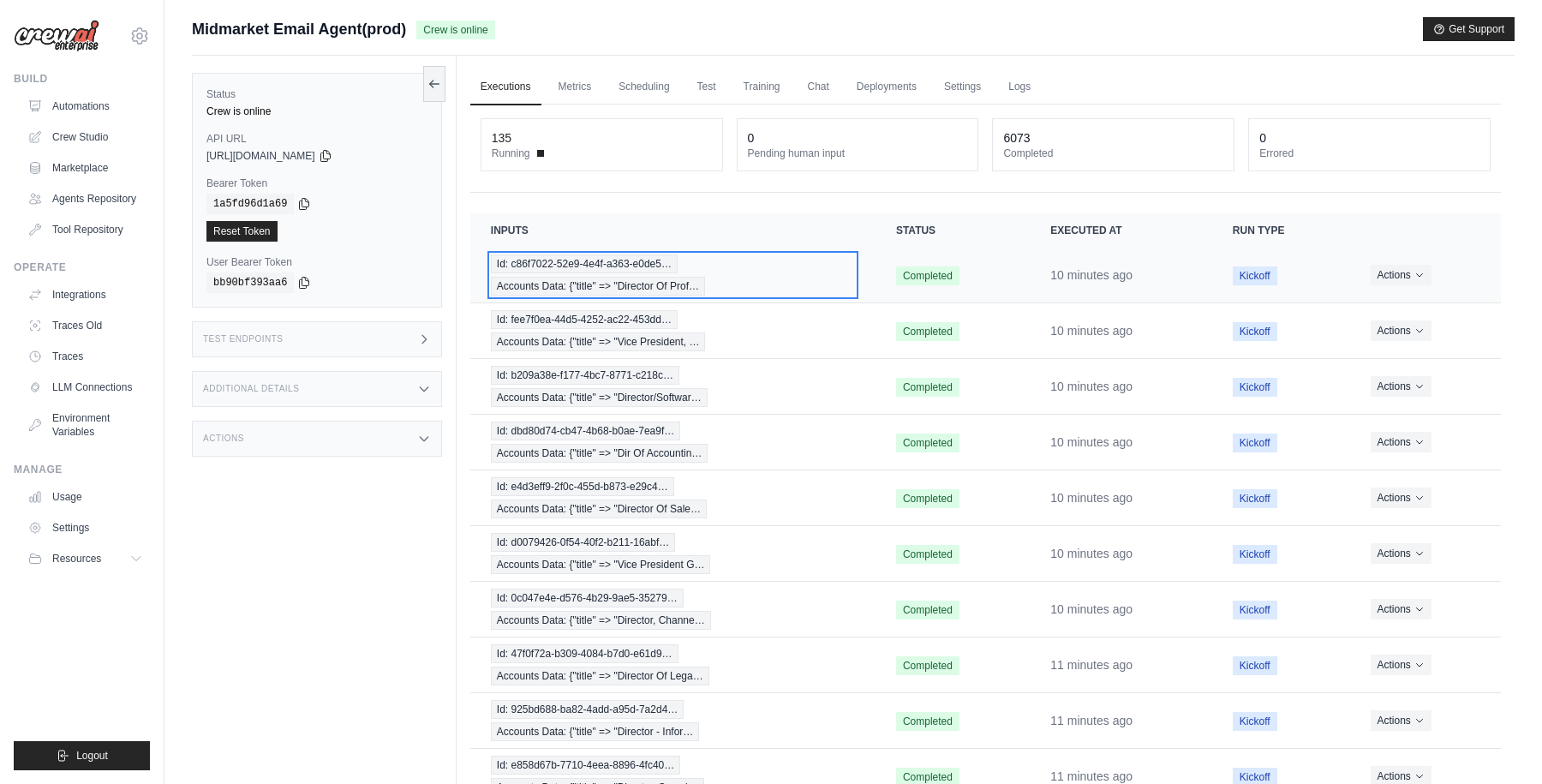
click at [794, 274] on div "Id: c86f7022-52e9-4e4f-a363-e0de5… Accounts Data: {"title" => "Director Of Prof…" at bounding box center [673, 274] width 364 height 41
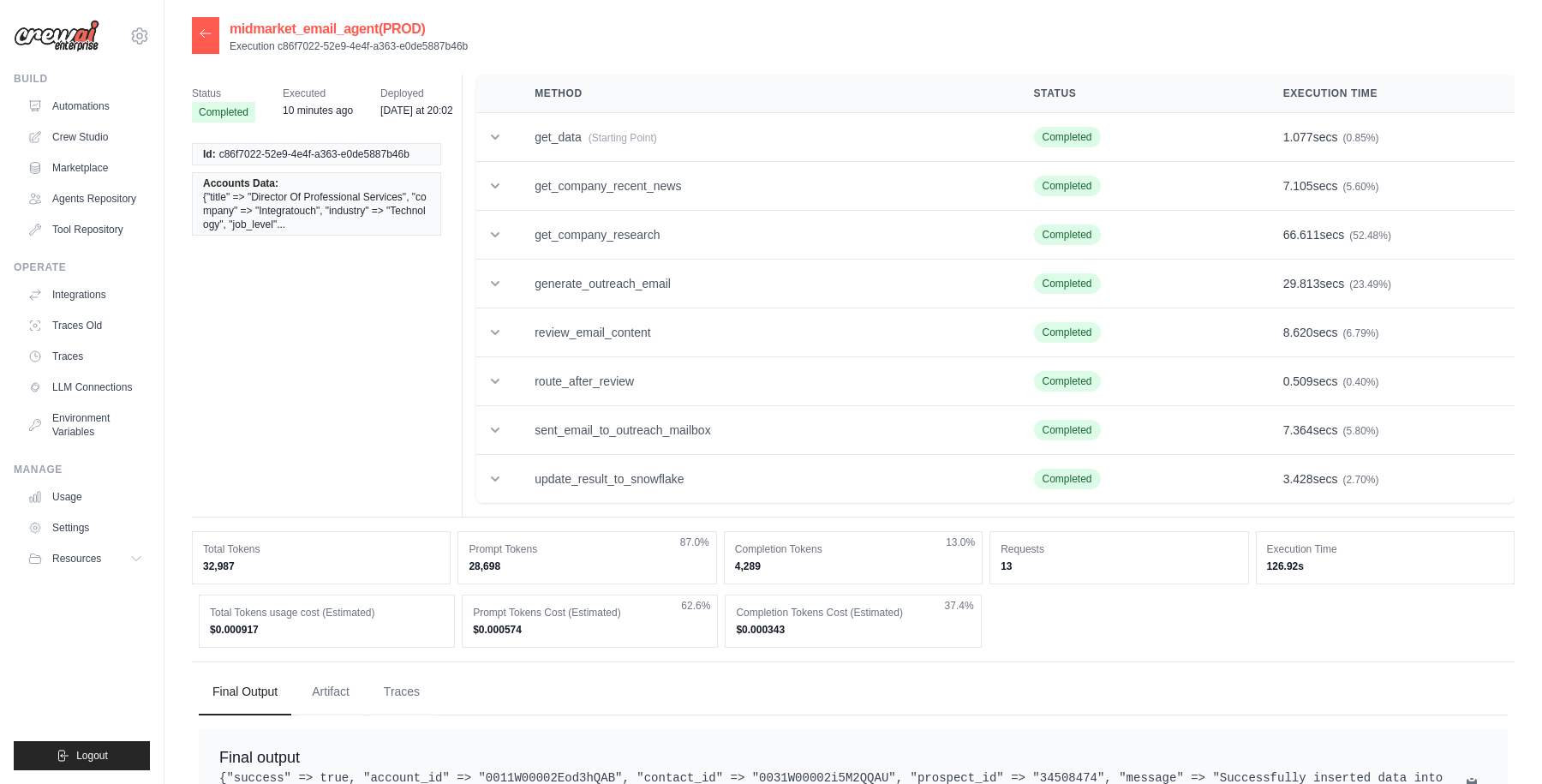
click at [206, 37] on icon at bounding box center [206, 33] width 14 height 14
